Goal: Task Accomplishment & Management: Manage account settings

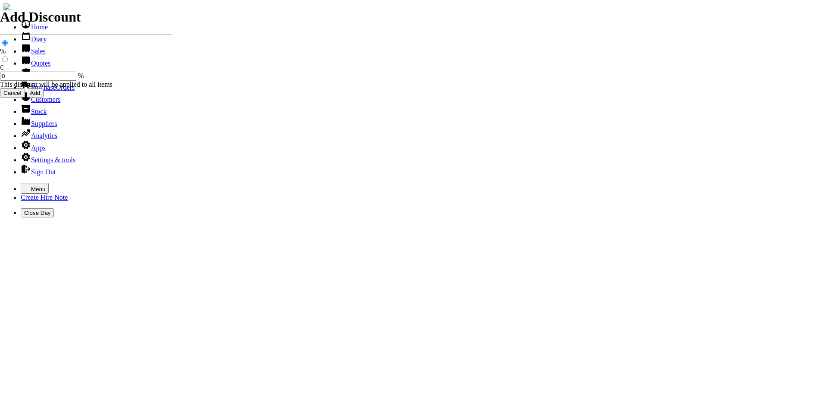
select select "HO"
click at [24, 184] on icon "button" at bounding box center [27, 187] width 7 height 7
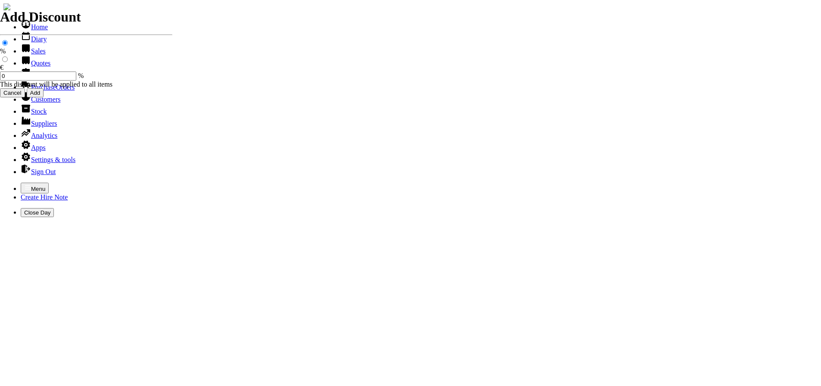
click at [34, 79] on link "Hire Notes" at bounding box center [41, 75] width 41 height 7
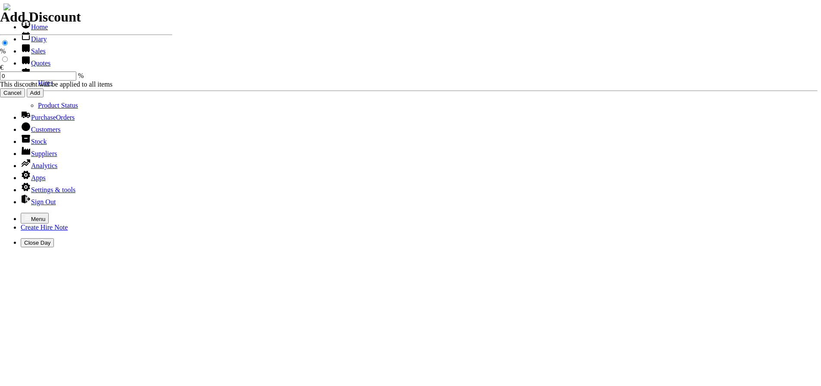
click at [38, 87] on link "Hires" at bounding box center [45, 82] width 15 height 7
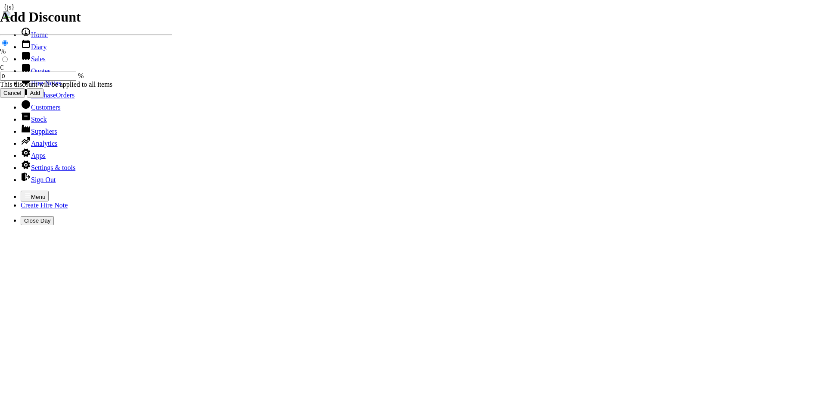
type input "[PERSON_NAME]"
type input "13/08/2025"
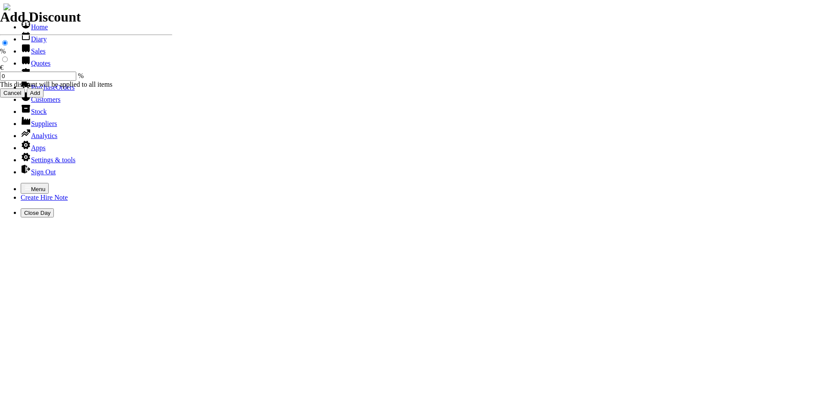
type input "[DATE]"
type input "35.00"
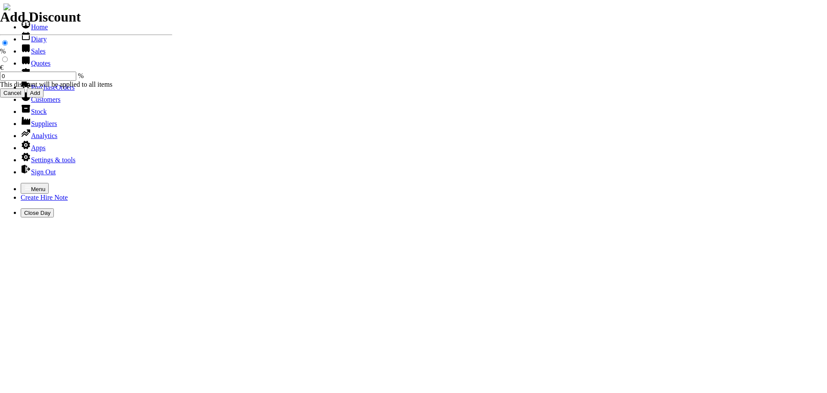
type input "spurious goods"
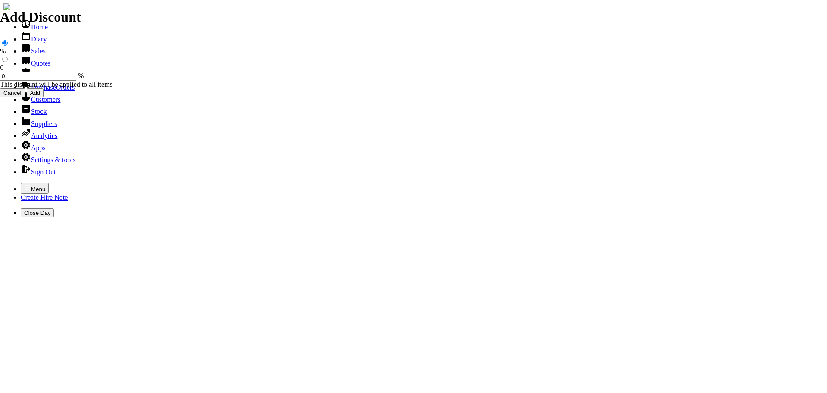
type input "s"
type input "SAFETY GLOVES"
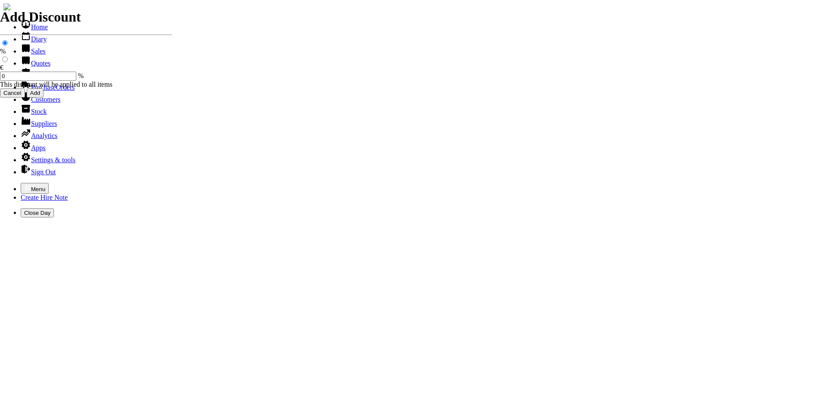
type input "5.00"
type input "2"
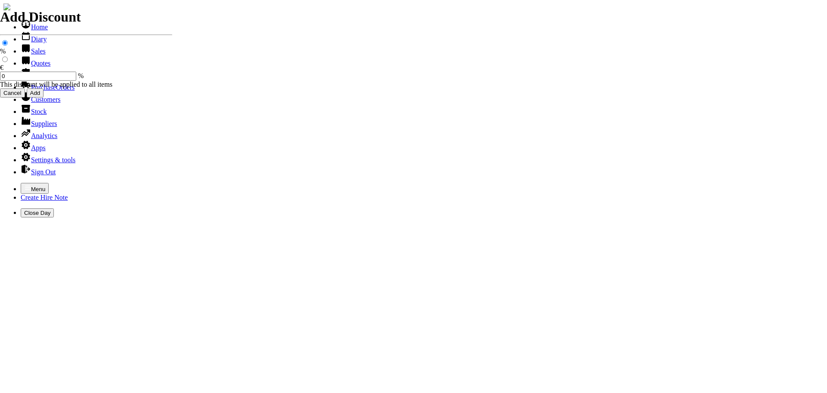
select select "HO"
select select "3"
type input "101456"
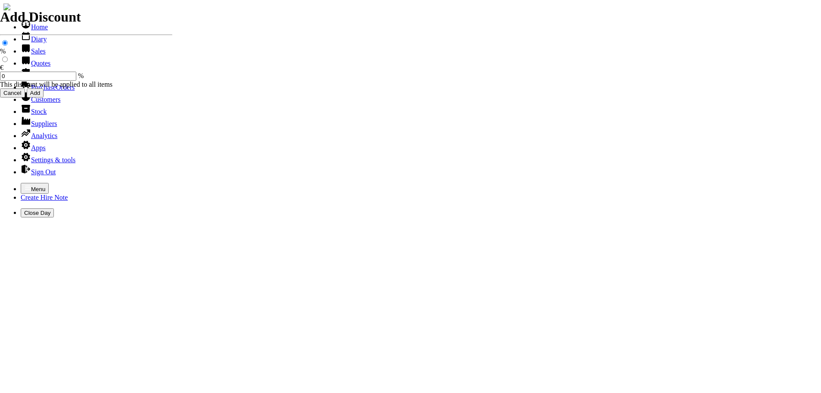
type input "jimmytreacy7@gmail.com"
type input "Owen Tracey"
click at [24, 184] on icon "button" at bounding box center [27, 187] width 7 height 7
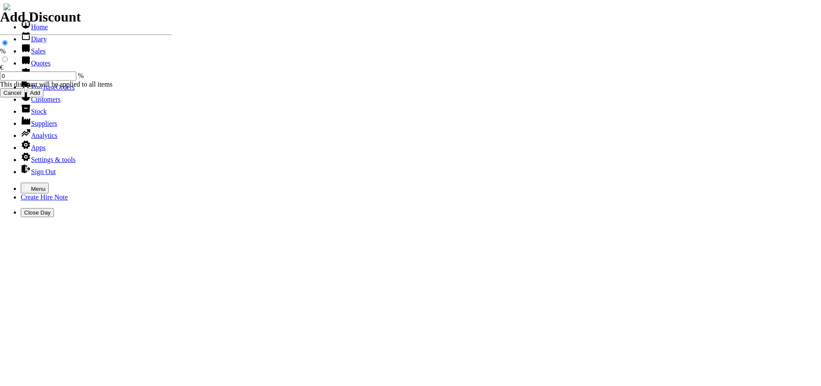
click at [34, 55] on link "Sales" at bounding box center [33, 50] width 25 height 7
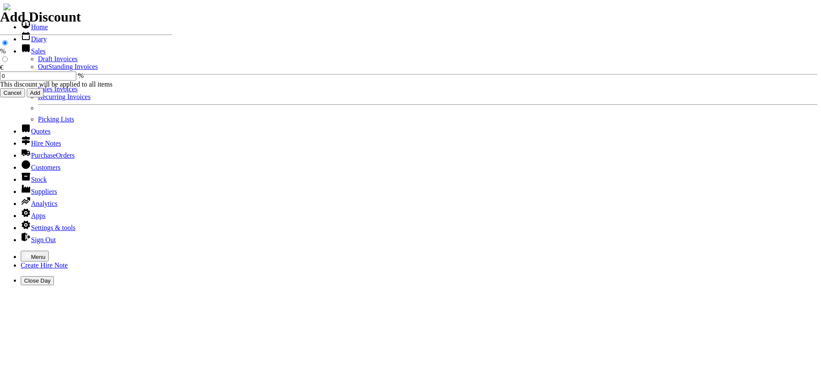
click at [50, 70] on link "OutStanding Invoices" at bounding box center [68, 66] width 60 height 7
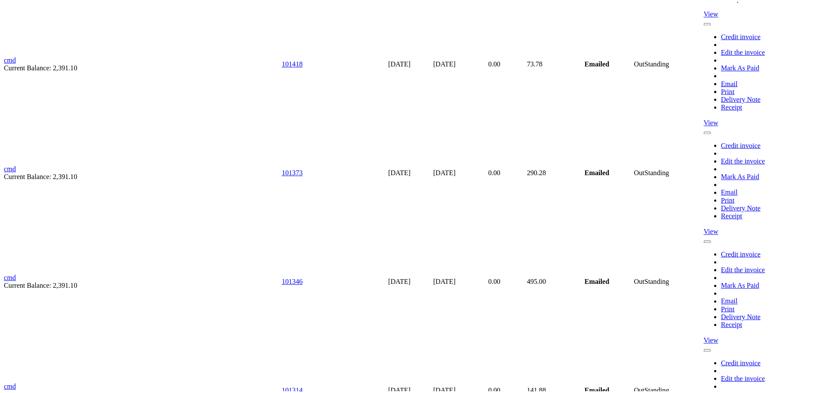
scroll to position [3976, 0]
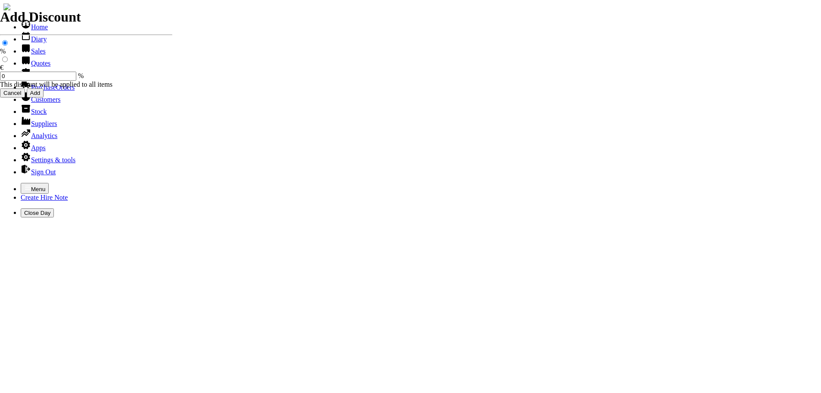
select select "HO"
select select "3"
click at [3, 183] on div "Menu Create Hire Note Close Day" at bounding box center [410, 200] width 814 height 34
click at [24, 184] on icon "button" at bounding box center [27, 187] width 7 height 7
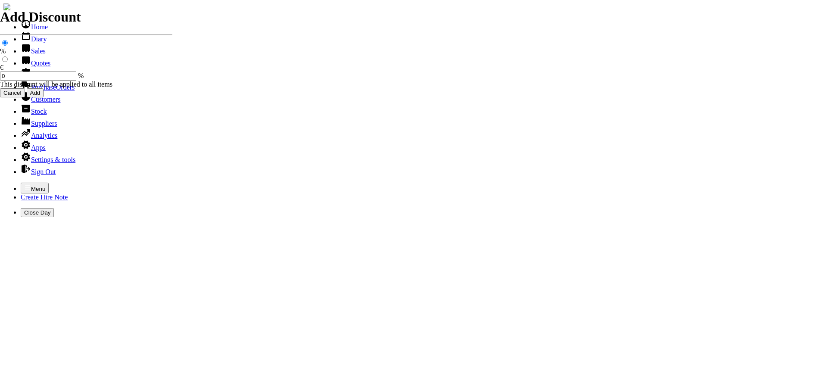
click at [34, 55] on link "Sales" at bounding box center [33, 50] width 25 height 7
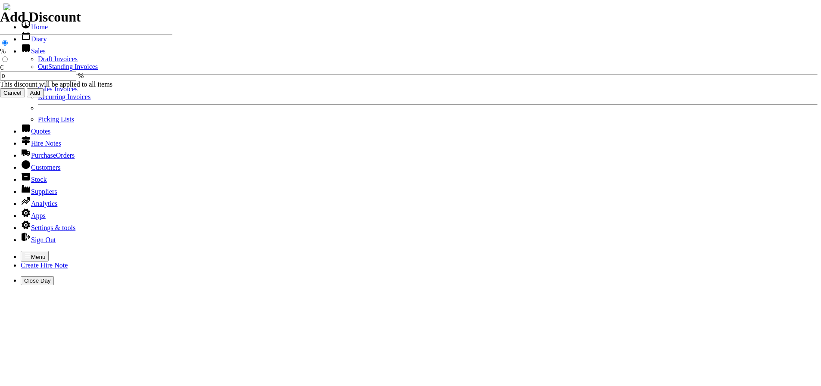
click at [40, 70] on link "OutStanding Invoices" at bounding box center [68, 66] width 60 height 7
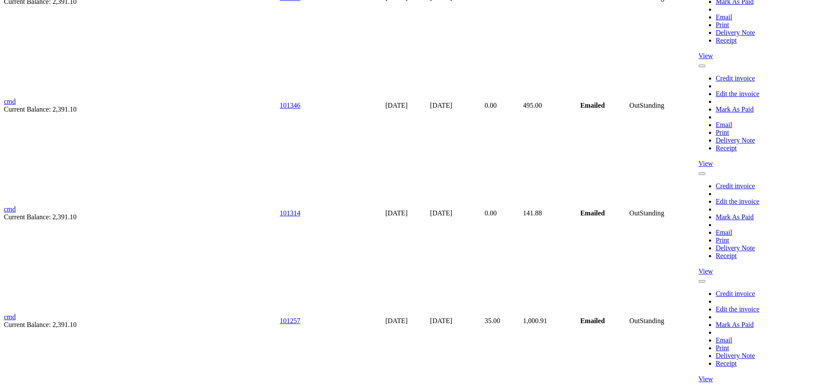
scroll to position [3976, 0]
